Goal: Task Accomplishment & Management: Use online tool/utility

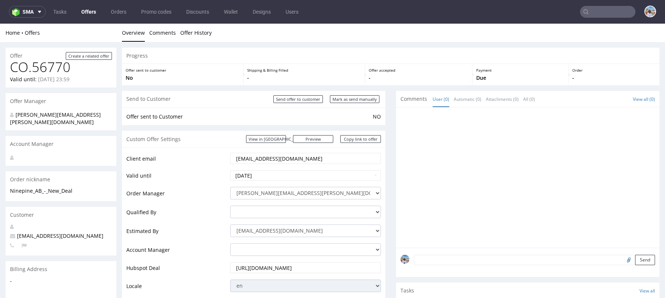
scroll to position [342, 0]
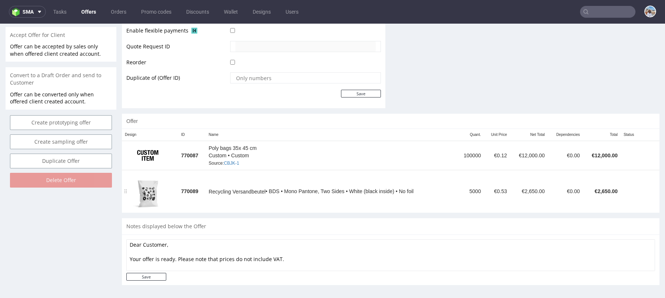
click at [510, 189] on td "€2,650.00" at bounding box center [529, 191] width 38 height 43
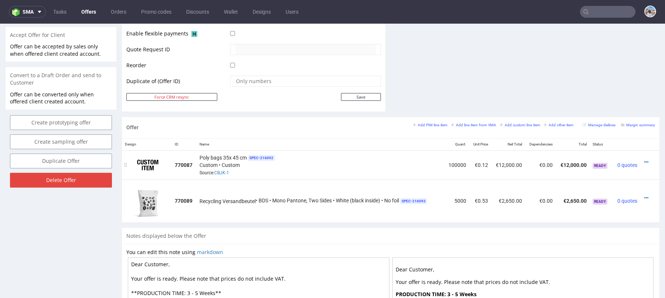
scroll to position [432, 0]
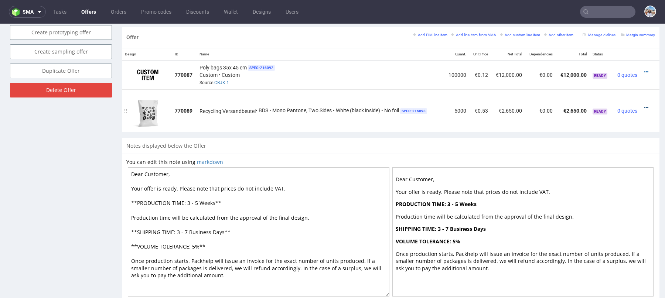
click at [644, 105] on icon at bounding box center [646, 107] width 4 height 5
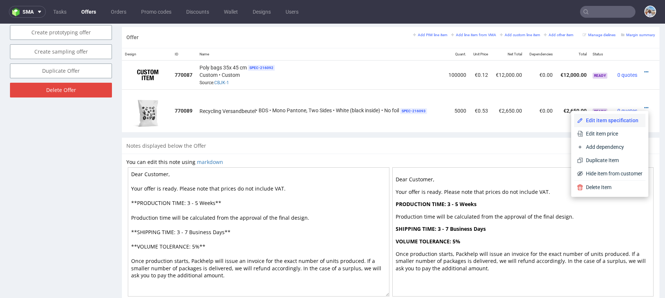
click at [605, 124] on li "Edit item specification" at bounding box center [609, 120] width 71 height 13
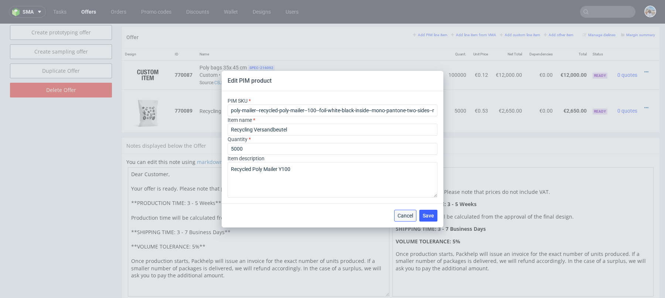
click at [407, 221] on button "Cancel" at bounding box center [405, 216] width 22 height 12
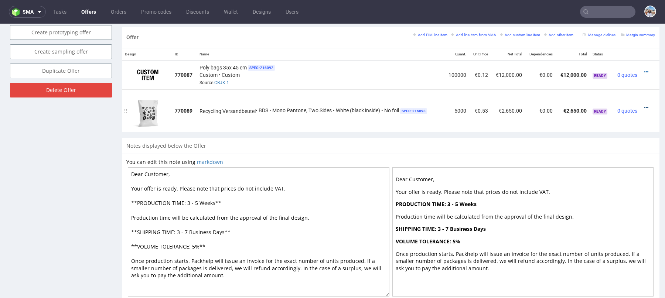
click at [644, 105] on icon at bounding box center [646, 107] width 4 height 5
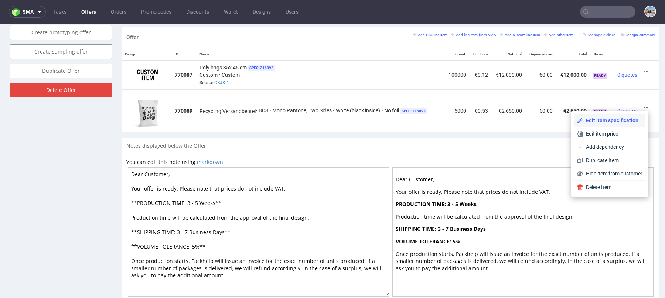
click at [618, 124] on li "Edit item specification" at bounding box center [609, 120] width 71 height 13
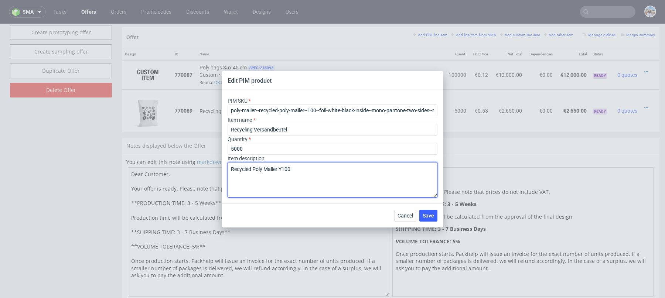
click at [364, 177] on textarea "Recycled Poly Mailer Y100" at bounding box center [333, 179] width 210 height 35
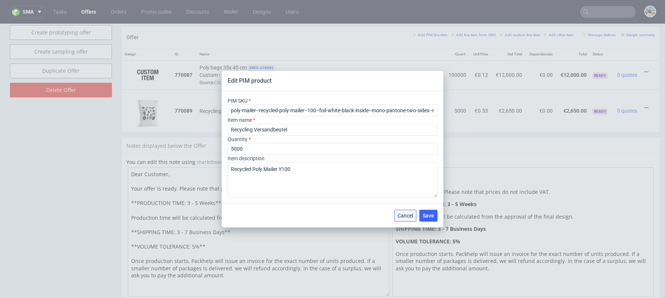
click at [403, 212] on button "Cancel" at bounding box center [405, 216] width 22 height 12
